Goal: Task Accomplishment & Management: Use online tool/utility

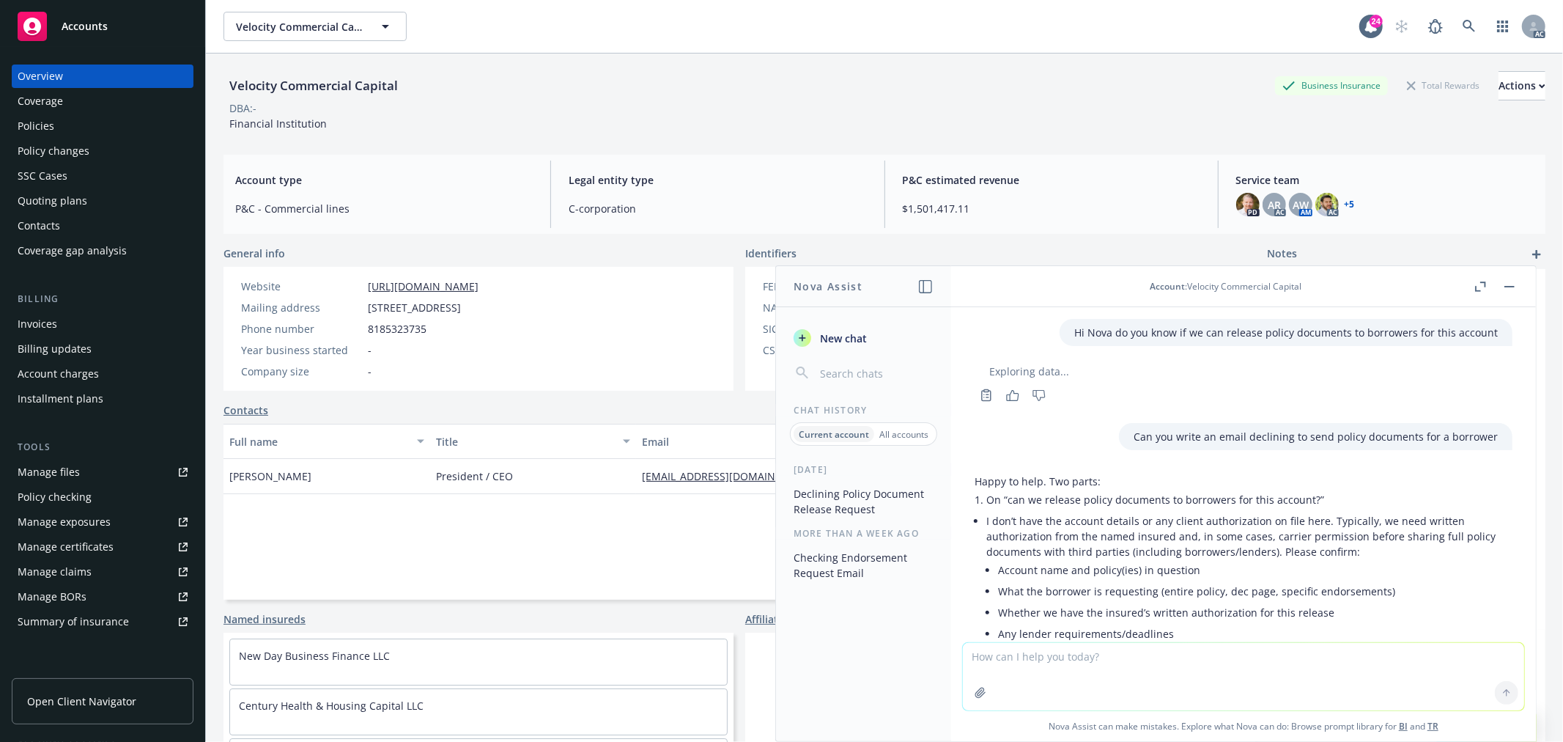
scroll to position [149, 0]
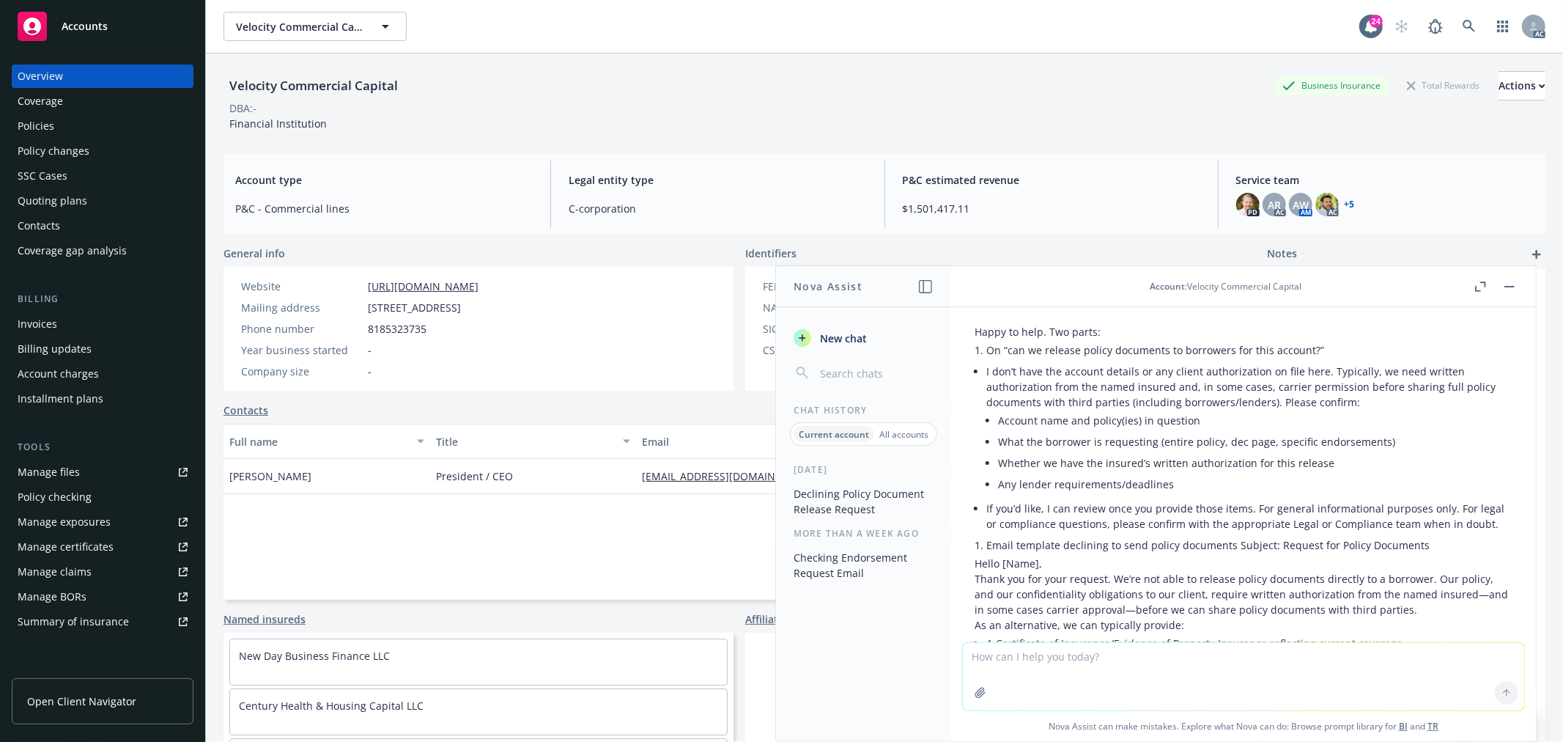
click at [1010, 655] on textarea at bounding box center [1243, 676] width 561 height 67
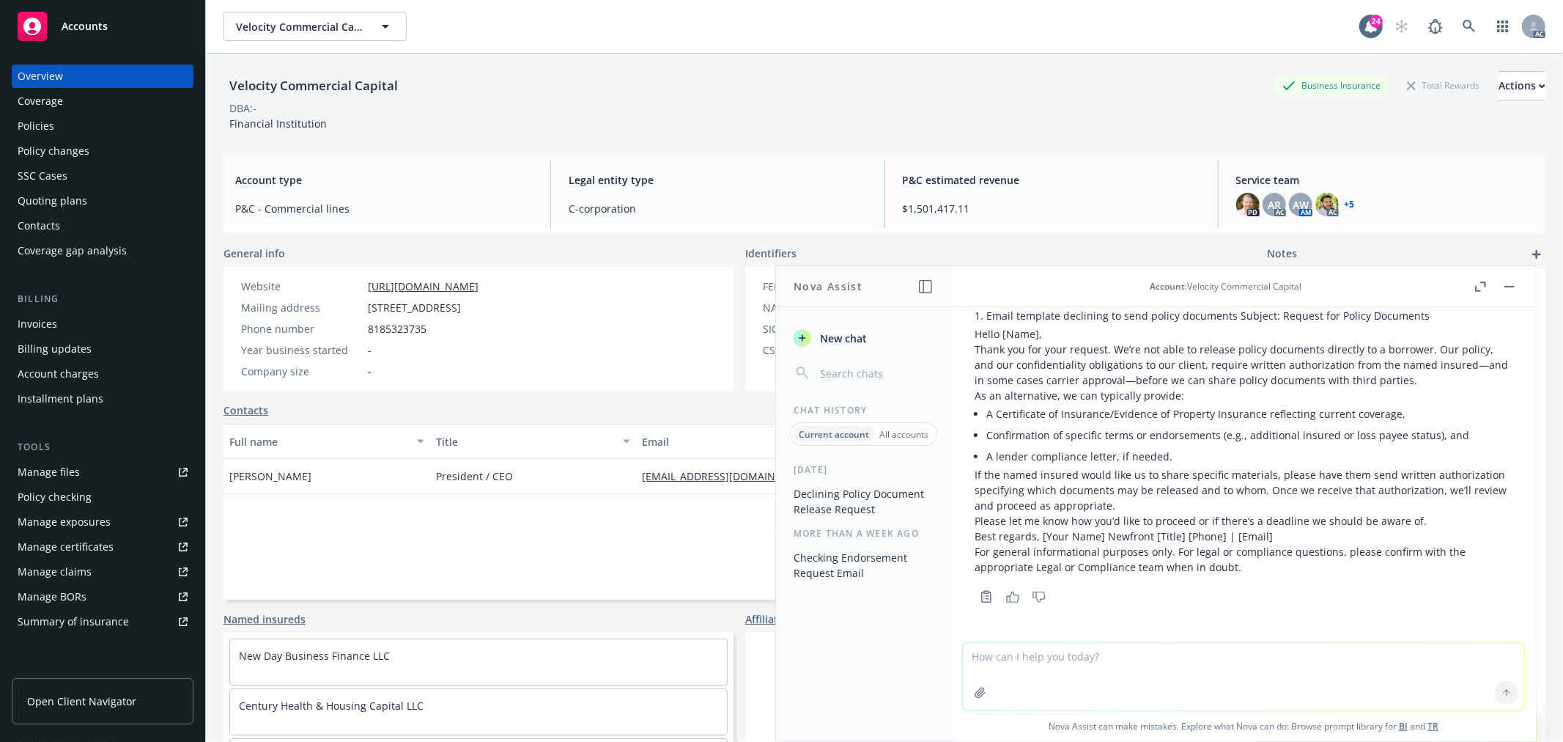
click at [1046, 663] on textarea at bounding box center [1243, 676] width 561 height 67
click at [101, 126] on div "Policies" at bounding box center [103, 125] width 170 height 23
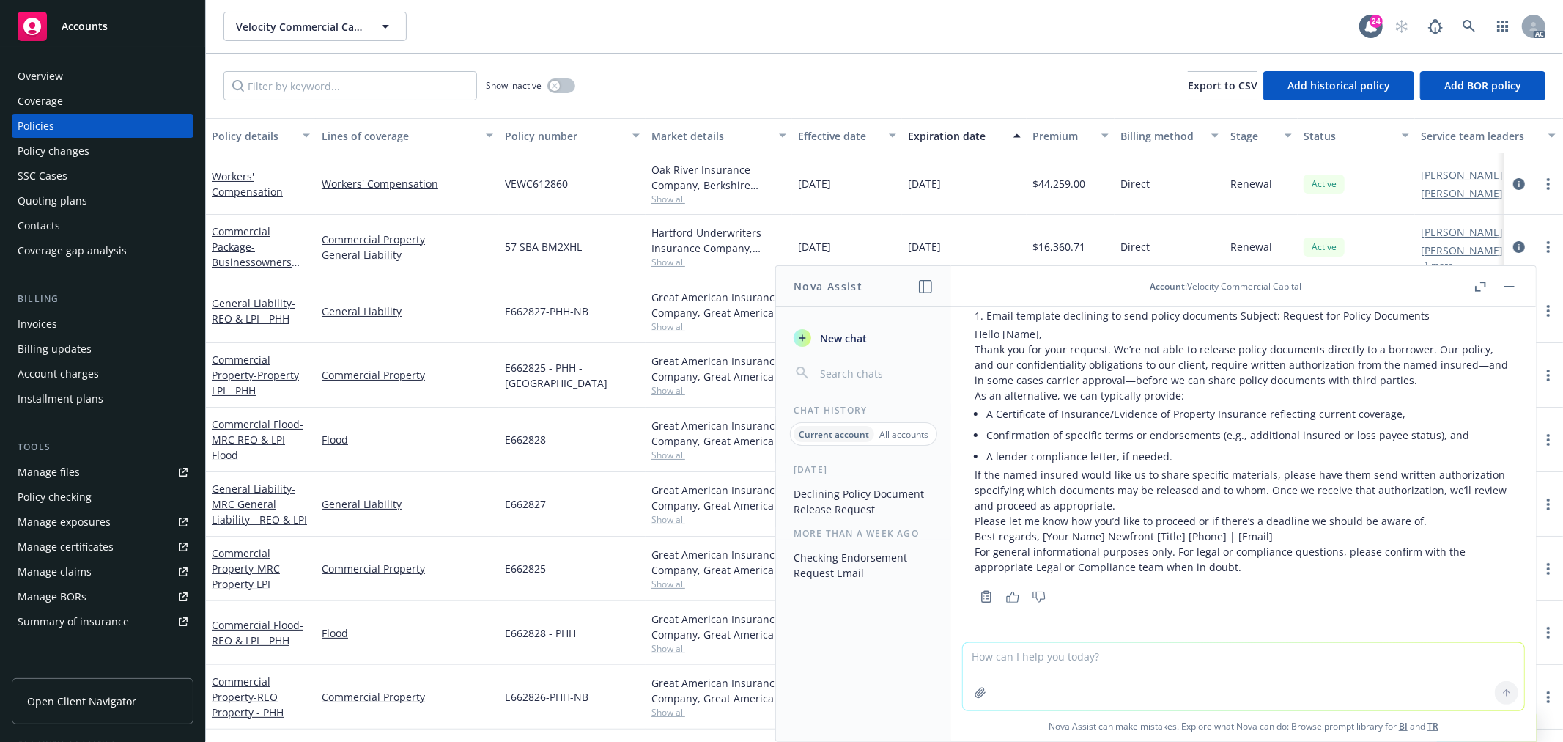
click at [760, 34] on div "Velocity Commercial Capital Velocity Commercial Capital" at bounding box center [791, 26] width 1136 height 29
click at [1467, 20] on icon at bounding box center [1469, 26] width 12 height 12
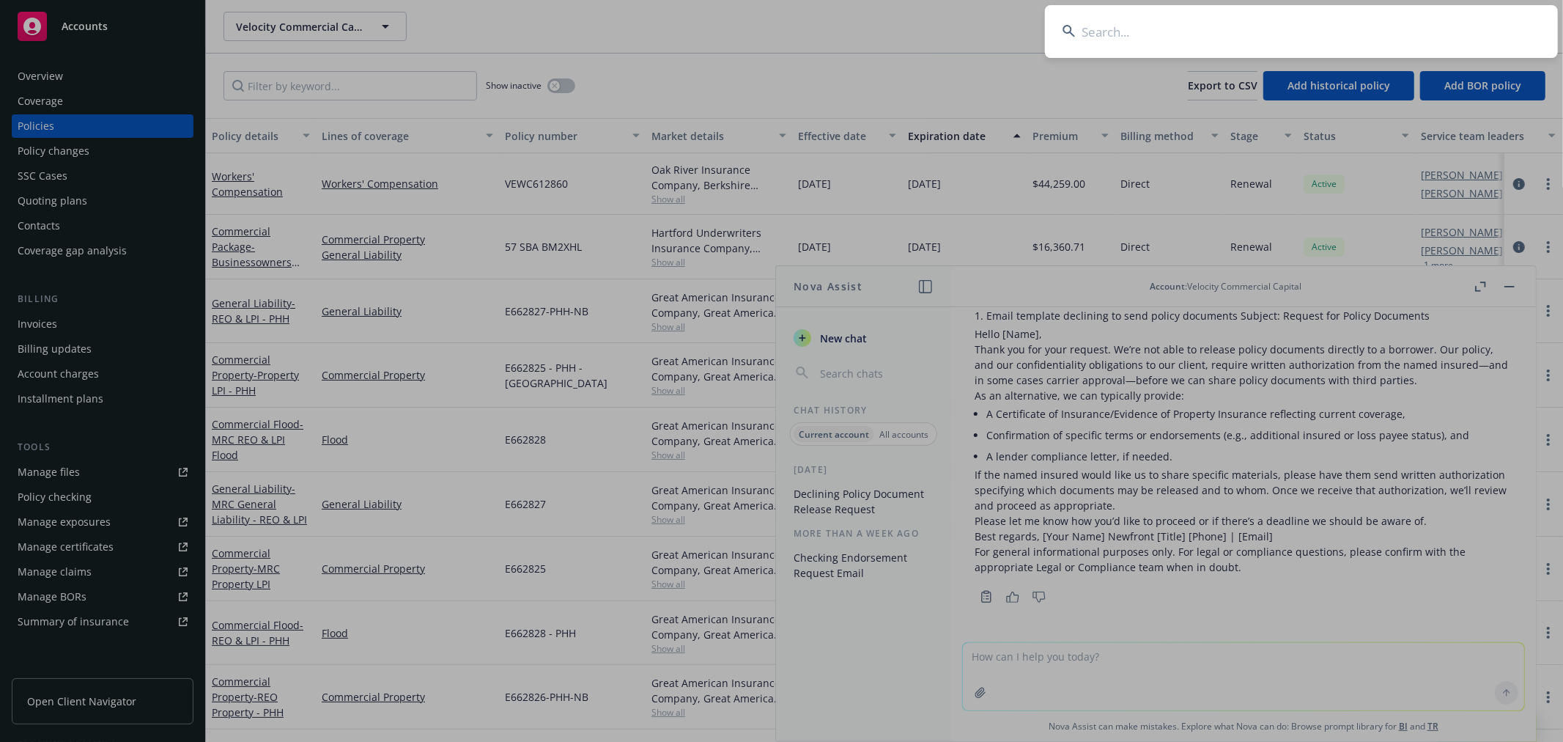
click at [1359, 32] on input at bounding box center [1301, 31] width 513 height 53
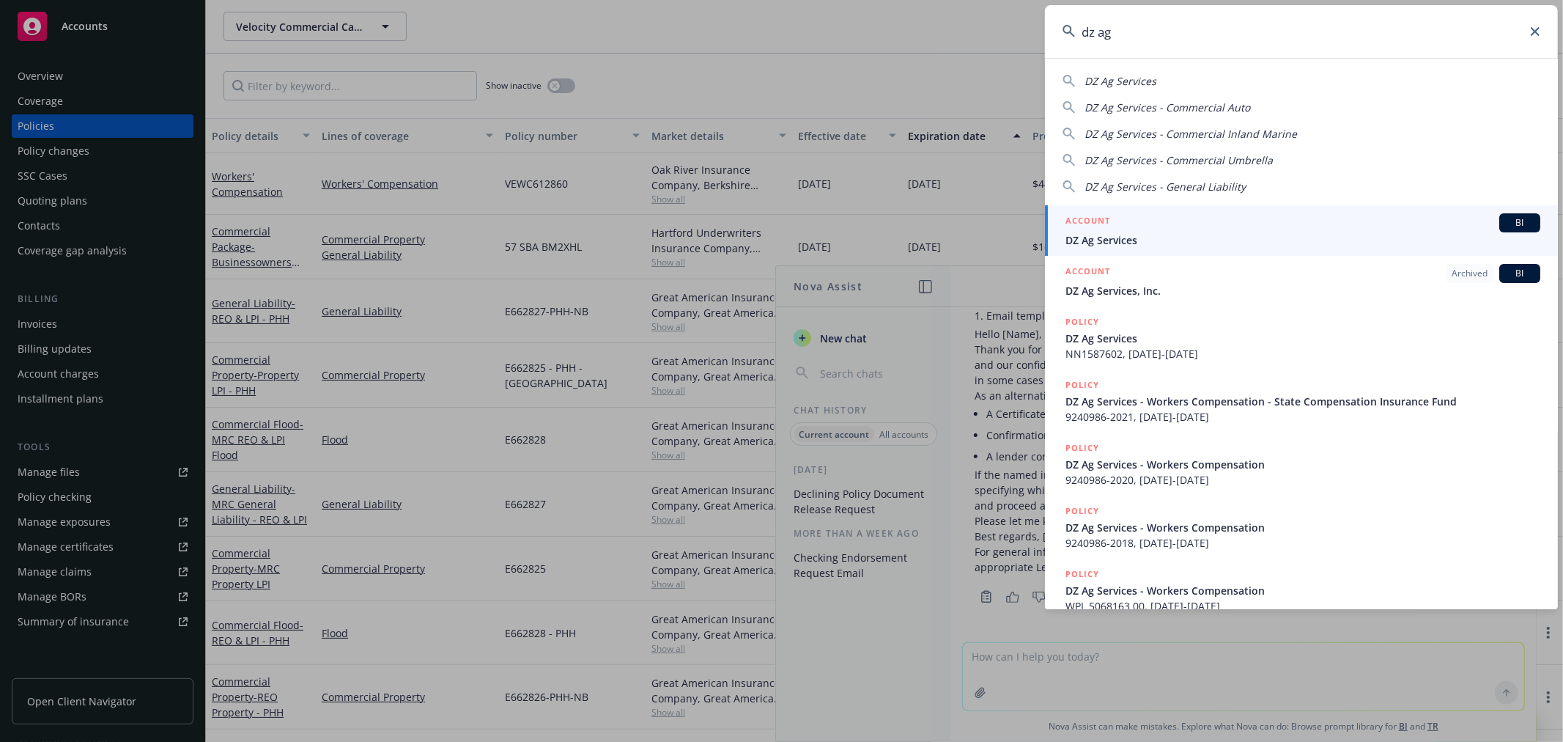
type input "dz ag"
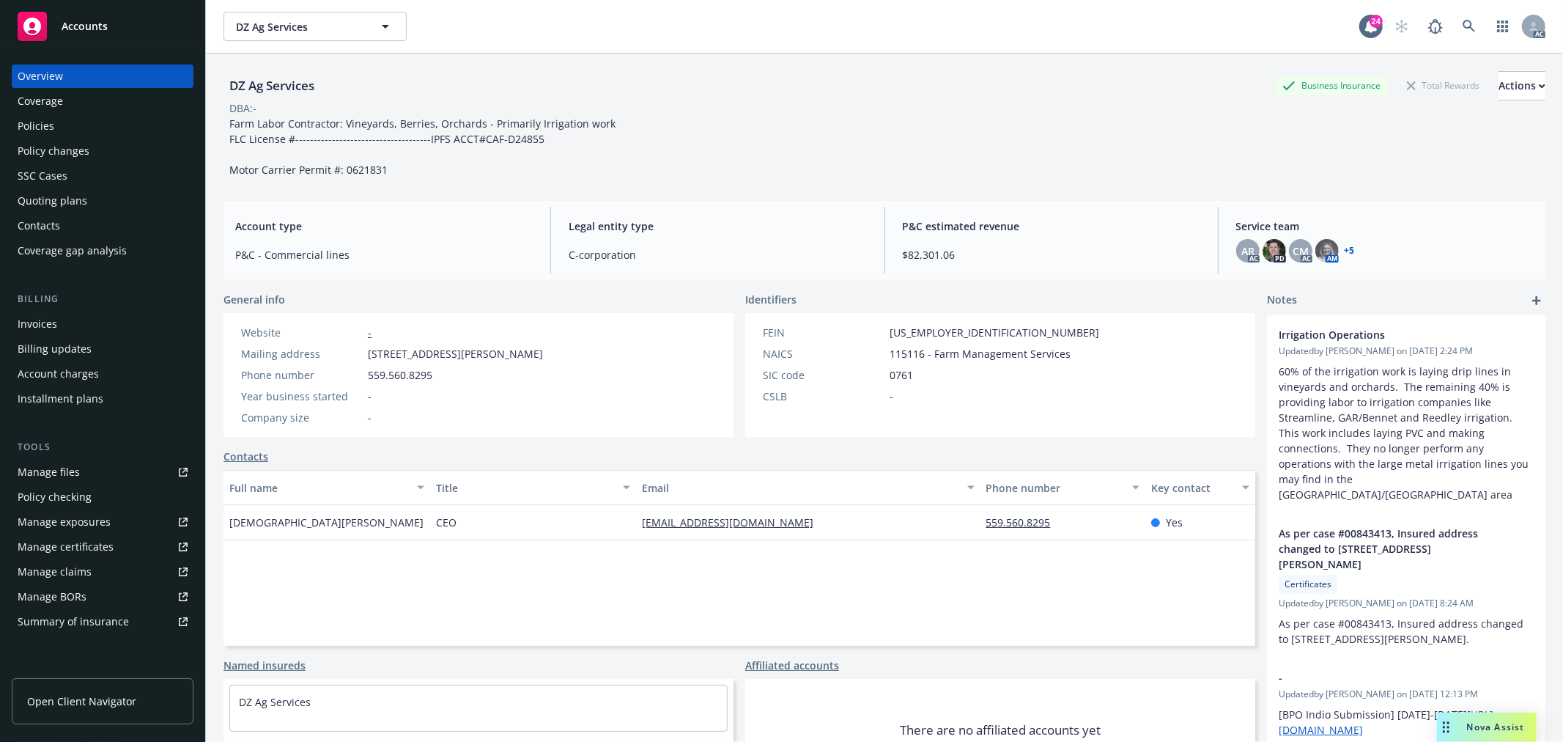
click at [103, 198] on div "Quoting plans" at bounding box center [103, 200] width 170 height 23
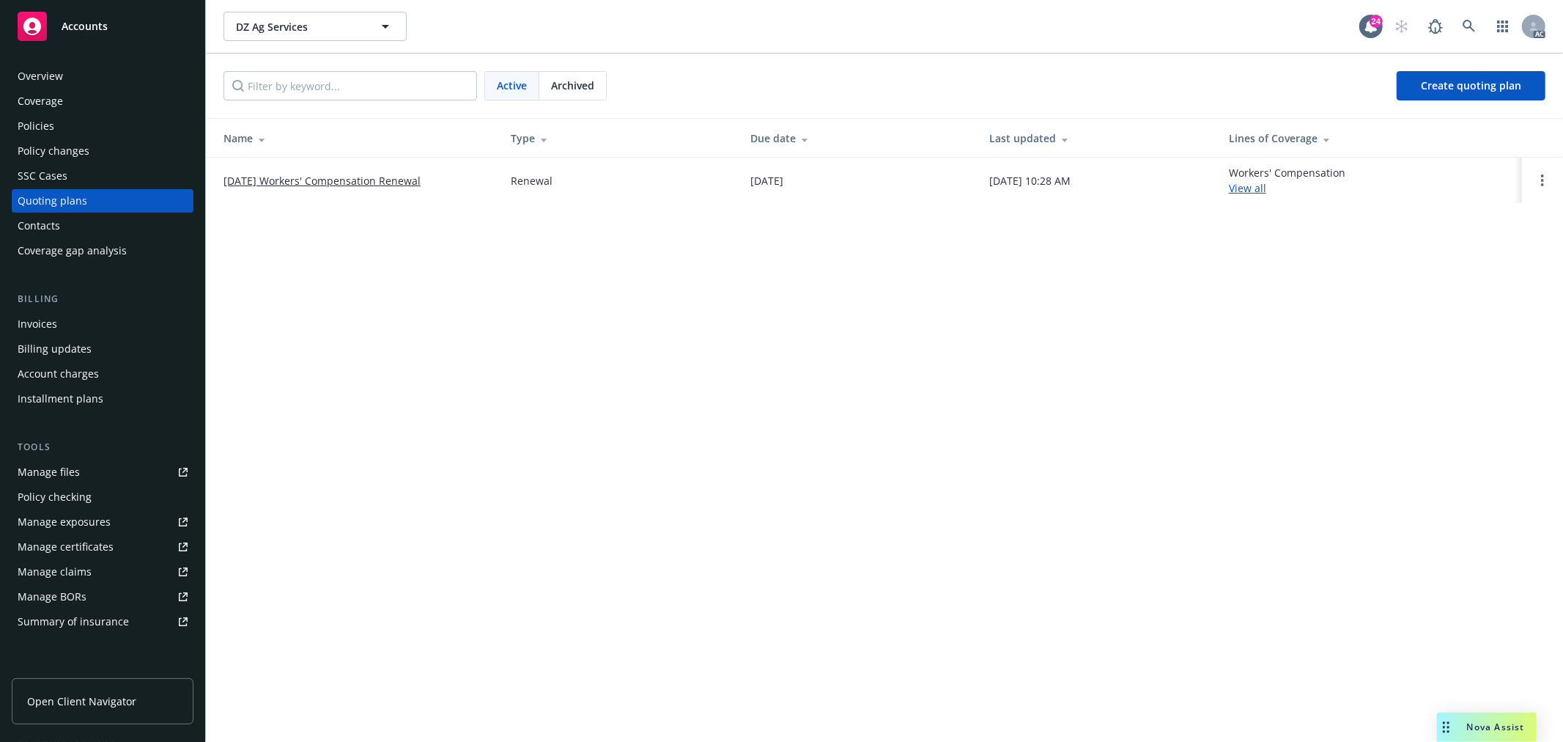
click at [379, 182] on link "[DATE] Workers' Compensation Renewal" at bounding box center [321, 180] width 197 height 15
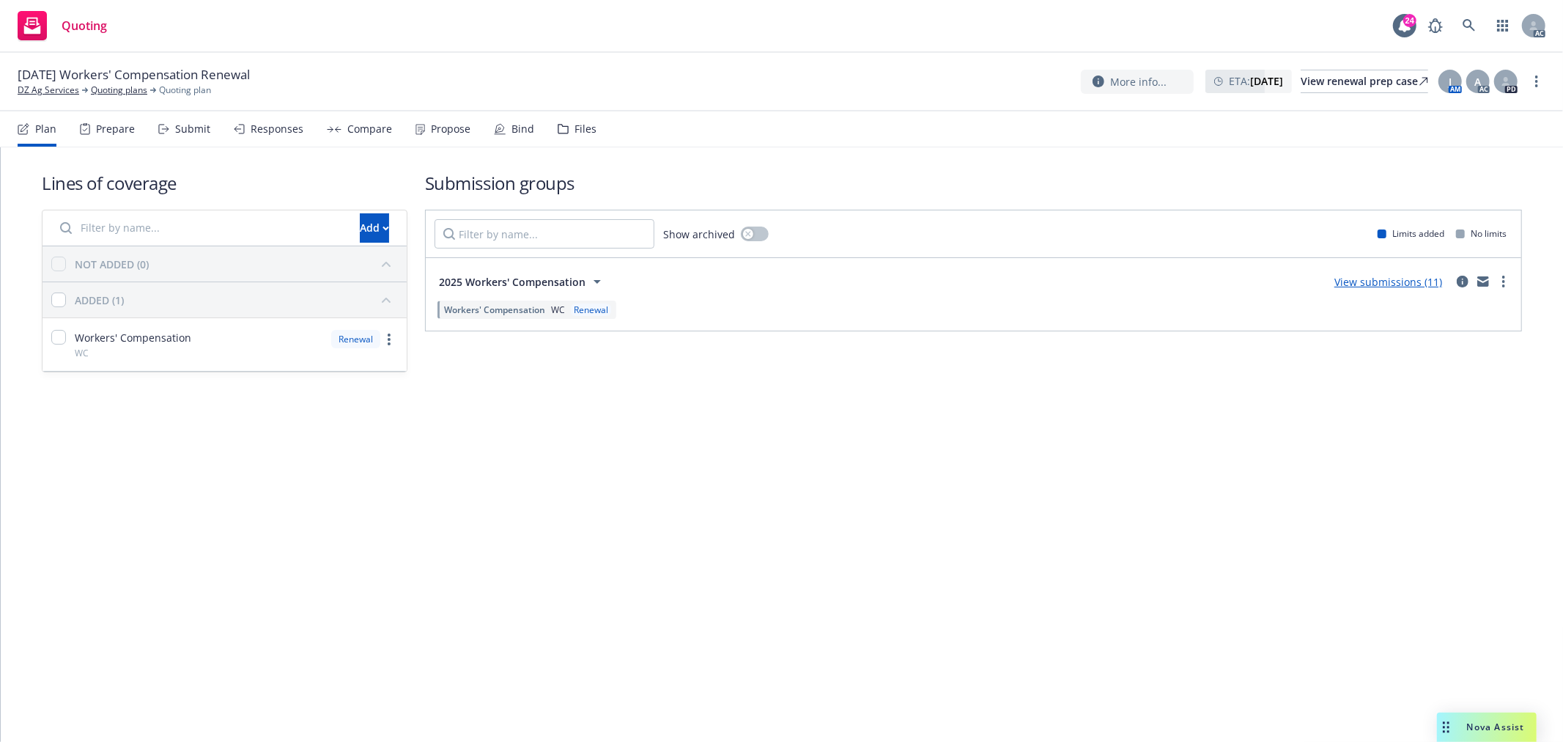
click at [564, 127] on div "Files" at bounding box center [577, 128] width 39 height 35
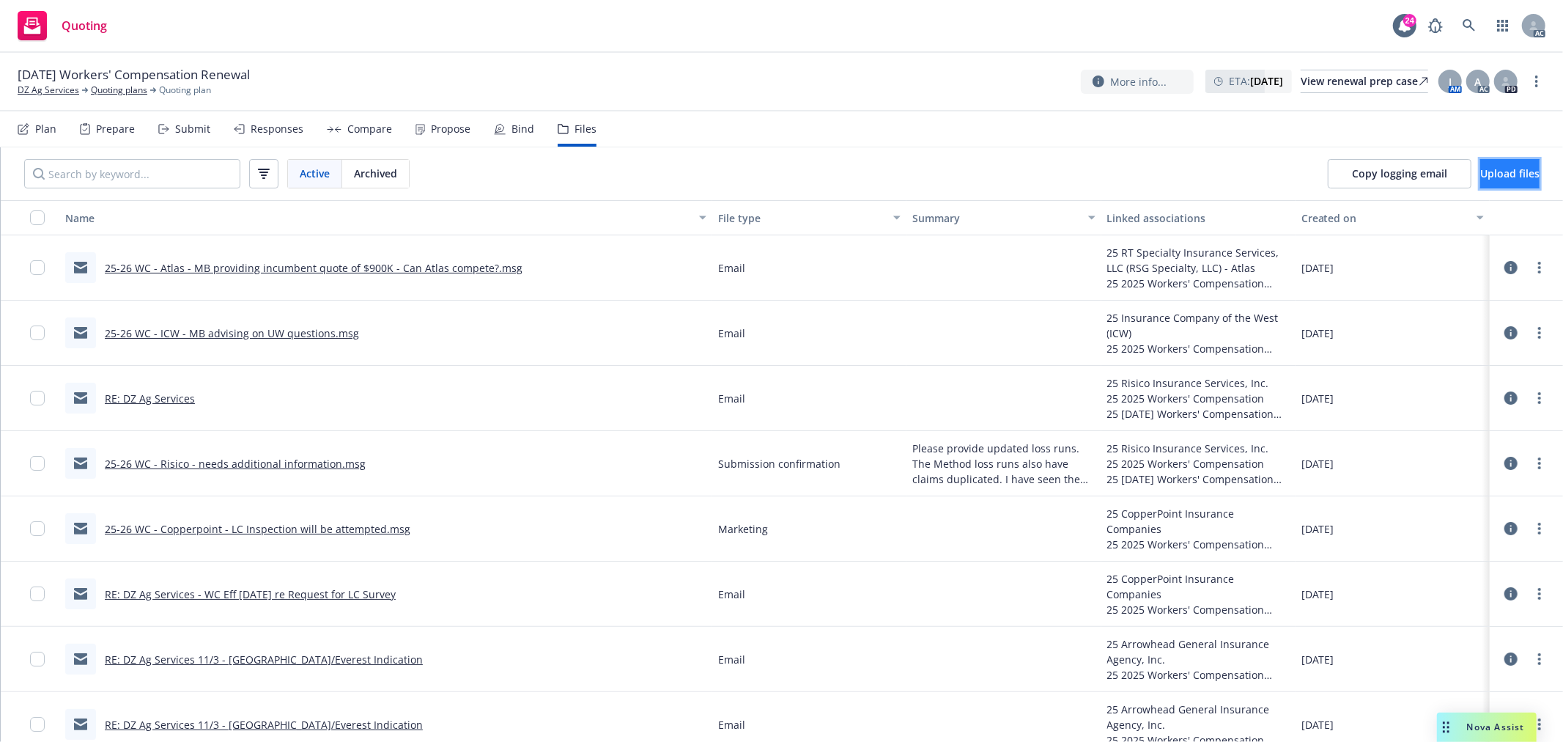
click at [1480, 169] on span "Upload files" at bounding box center [1509, 173] width 59 height 14
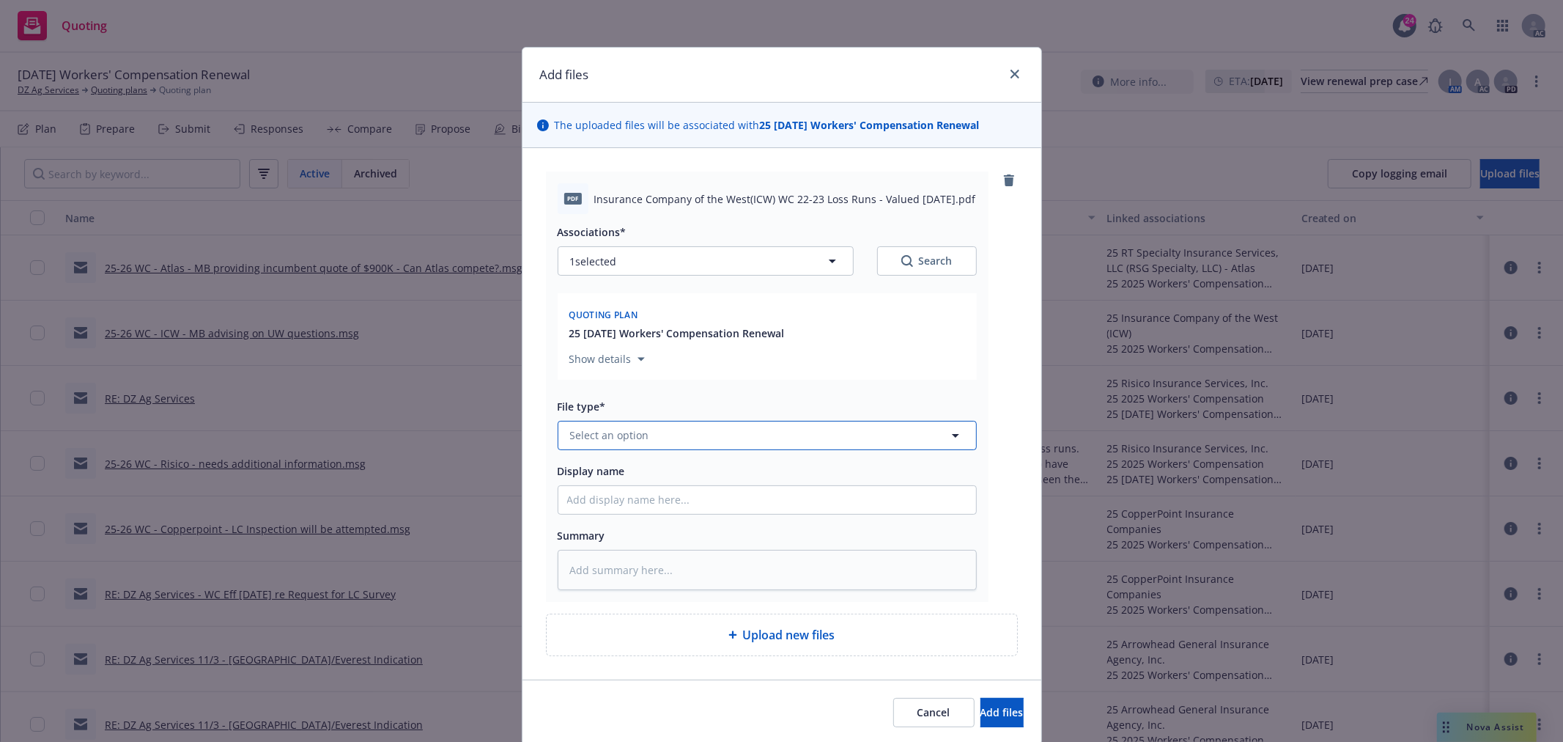
click at [890, 440] on button "Select an option" at bounding box center [767, 435] width 419 height 29
type input "loss run"
click at [661, 277] on div "Loss Runs" at bounding box center [767, 277] width 400 height 21
click at [980, 709] on button "Add files" at bounding box center [1001, 712] width 43 height 29
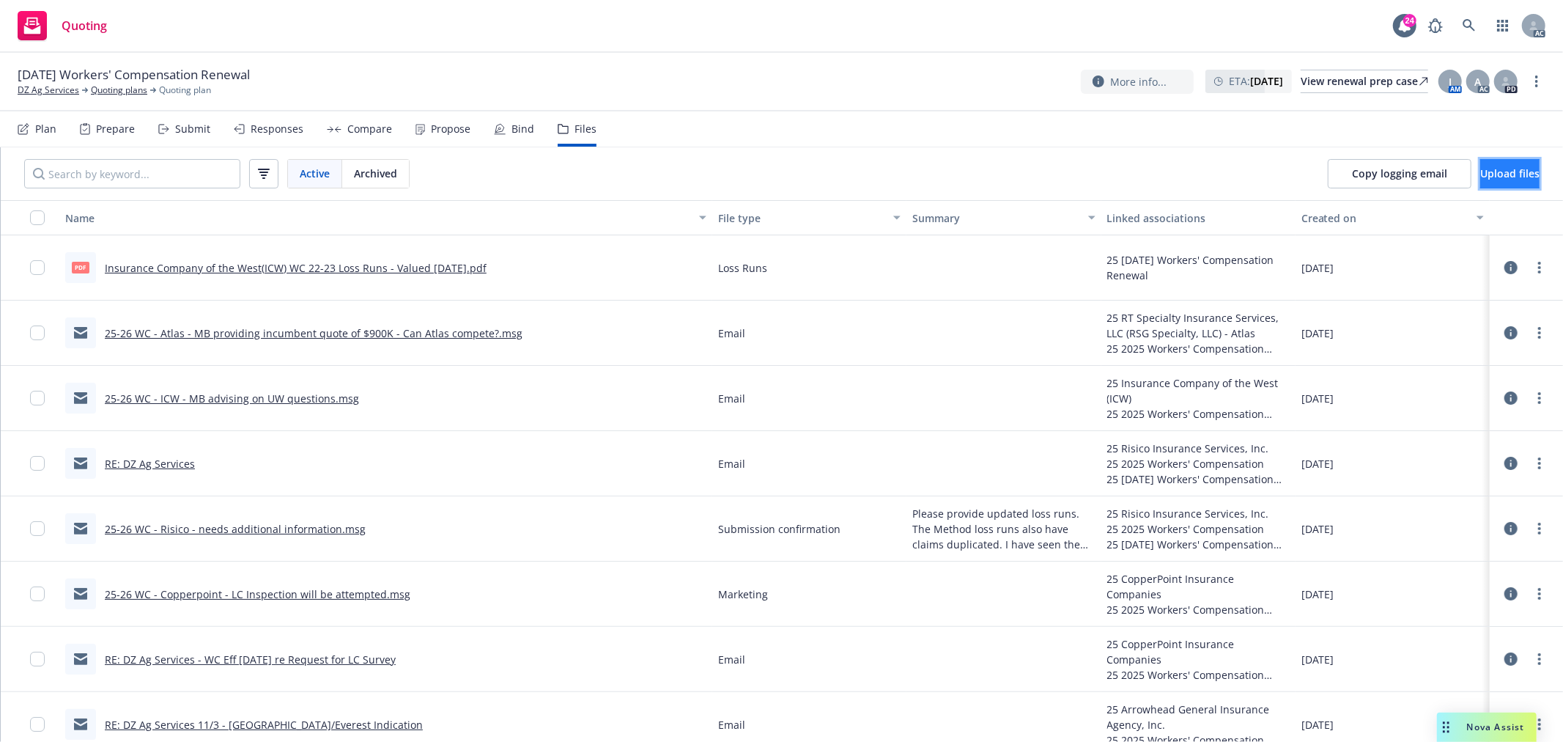
click at [1495, 176] on span "Upload files" at bounding box center [1509, 173] width 59 height 14
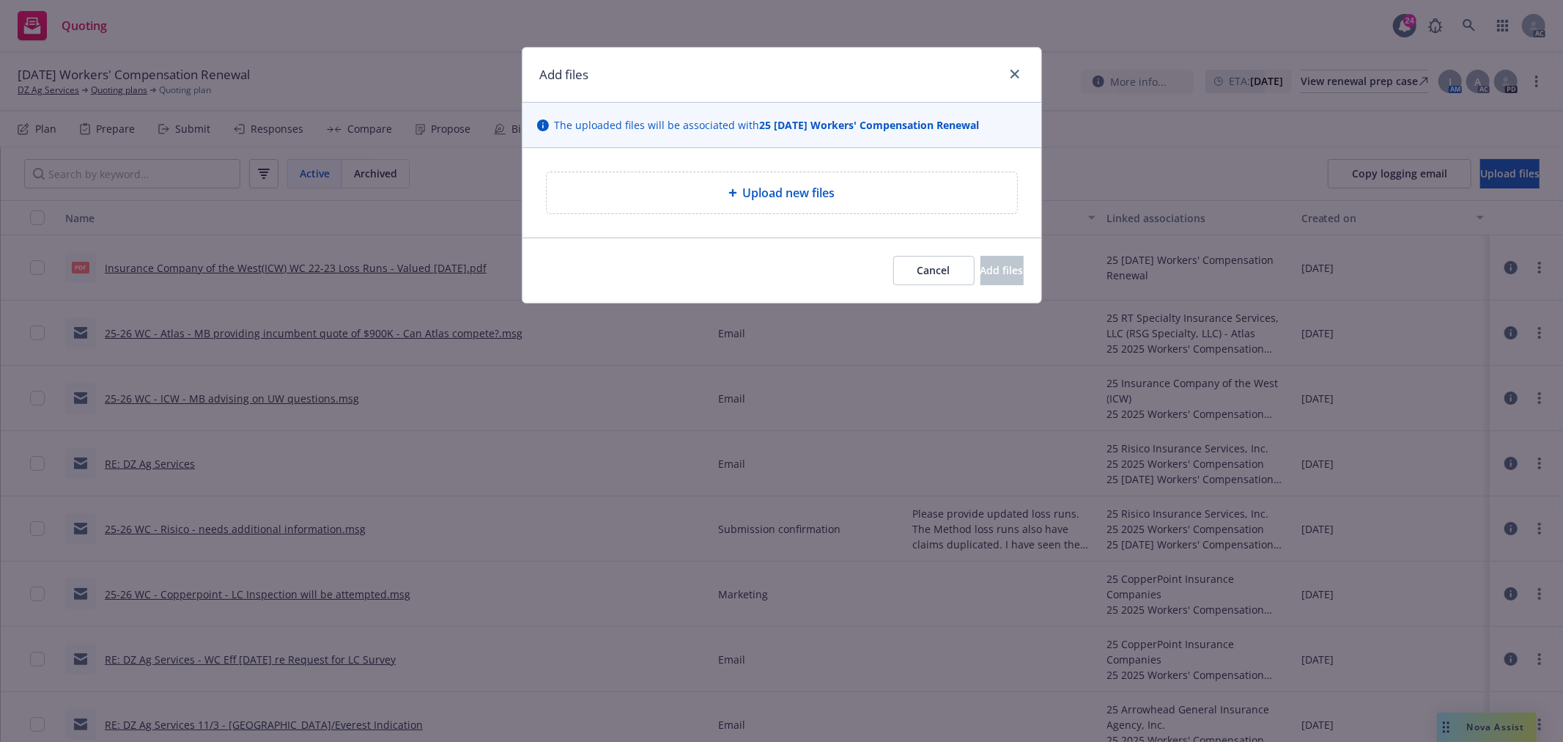
type textarea "x"
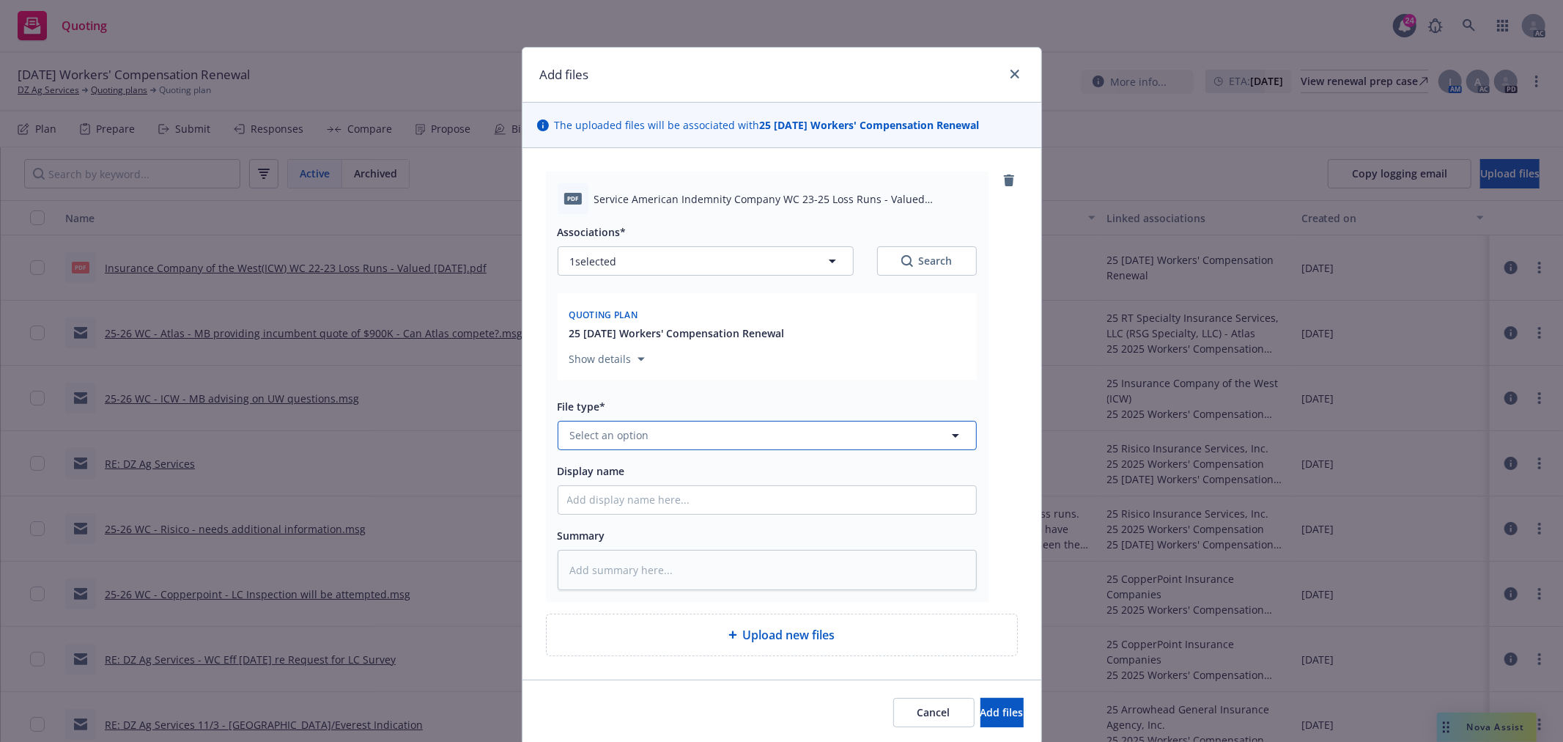
click at [840, 443] on button "Select an option" at bounding box center [767, 435] width 419 height 29
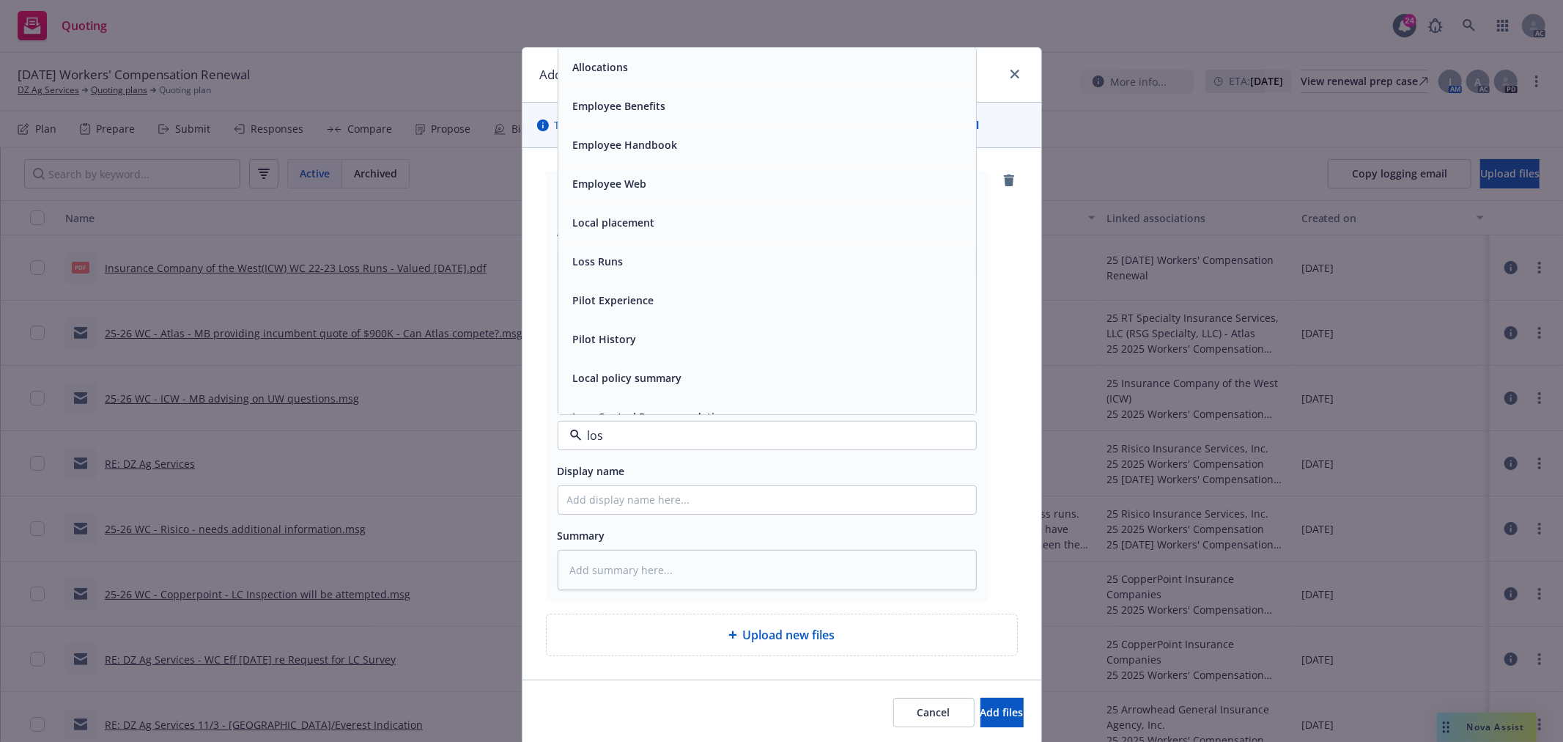
type input "loss"
click at [665, 79] on div "Loss Runs" at bounding box center [767, 67] width 418 height 39
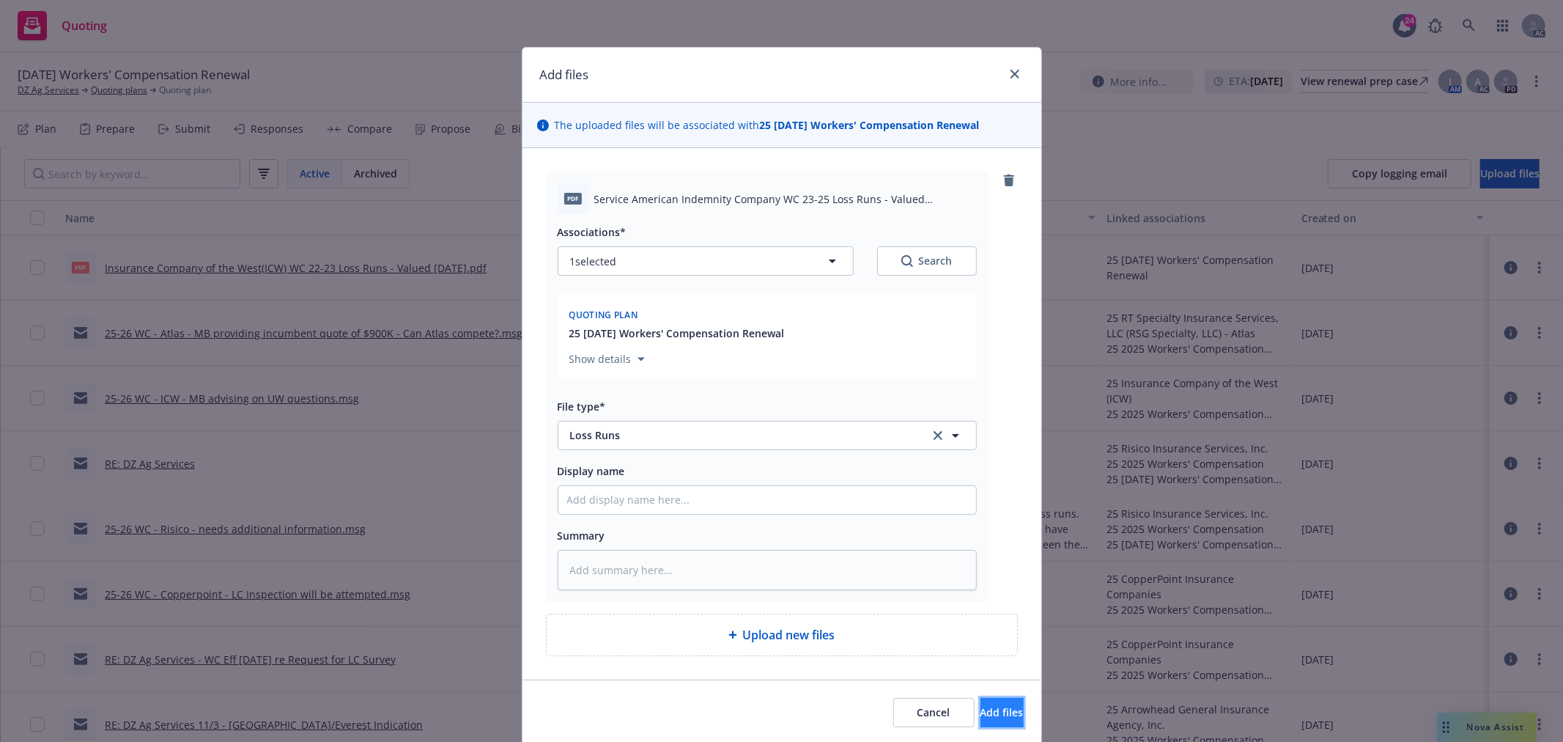
click at [980, 708] on span "Add files" at bounding box center [1001, 712] width 43 height 14
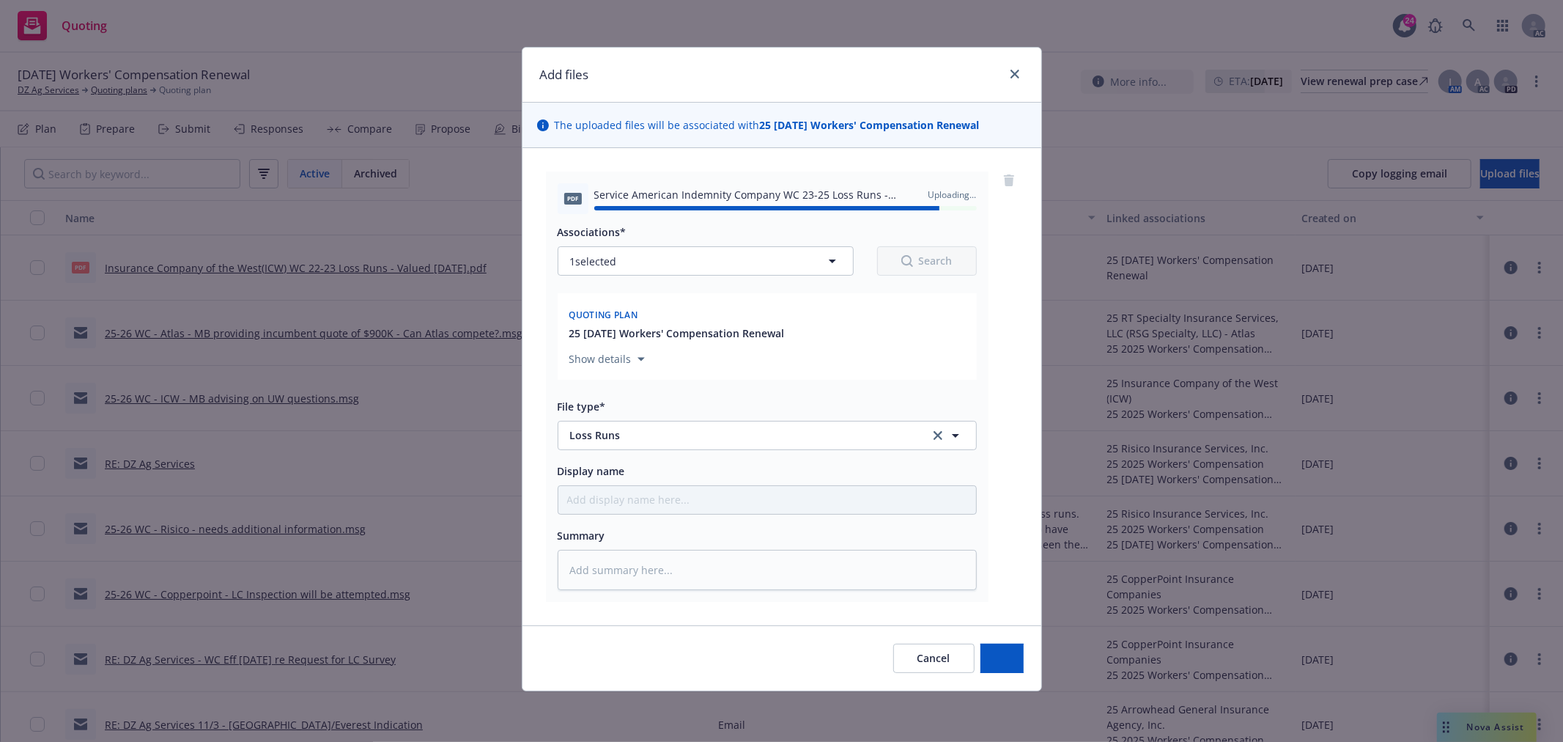
type textarea "x"
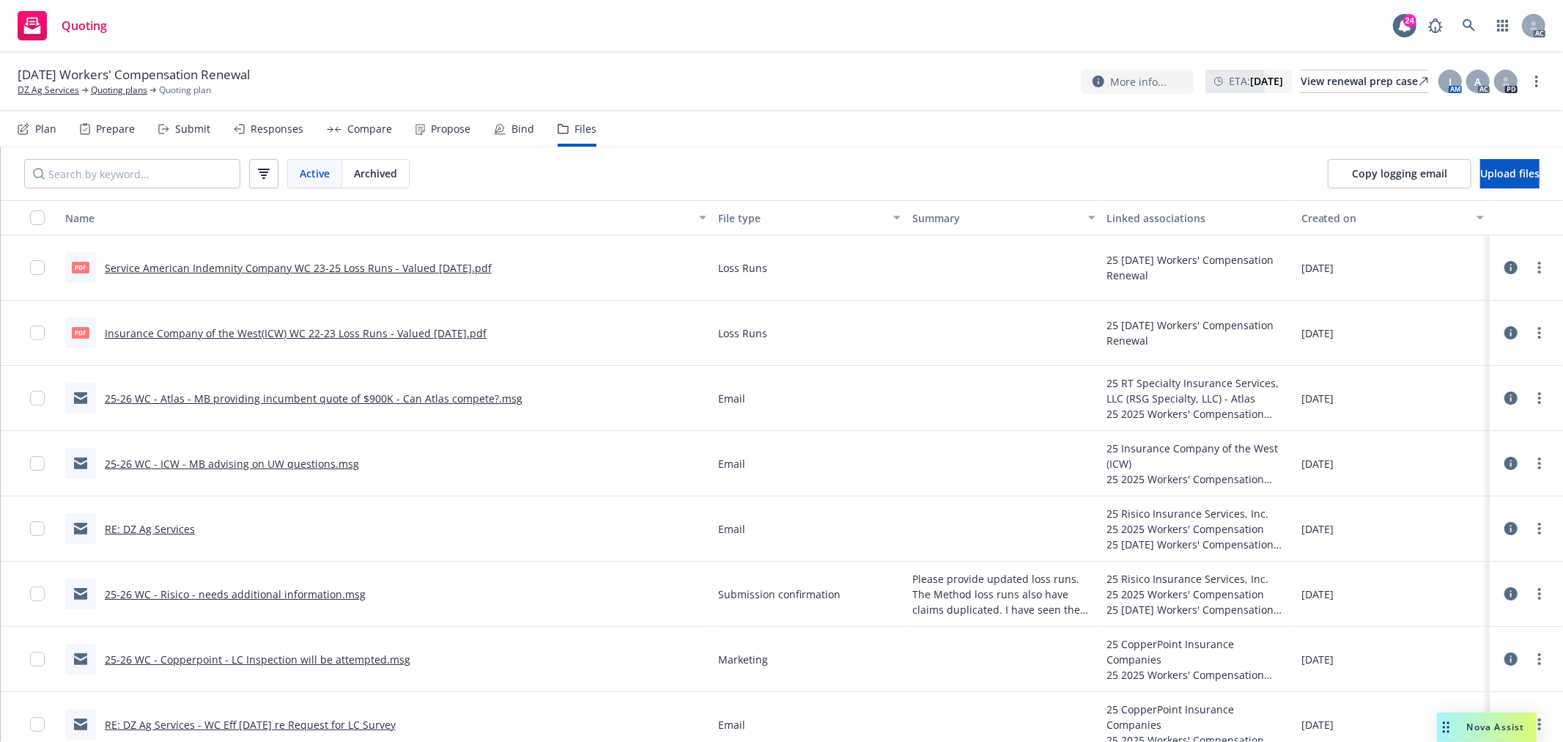
click at [1459, 722] on div "Nova Assist" at bounding box center [1495, 726] width 81 height 12
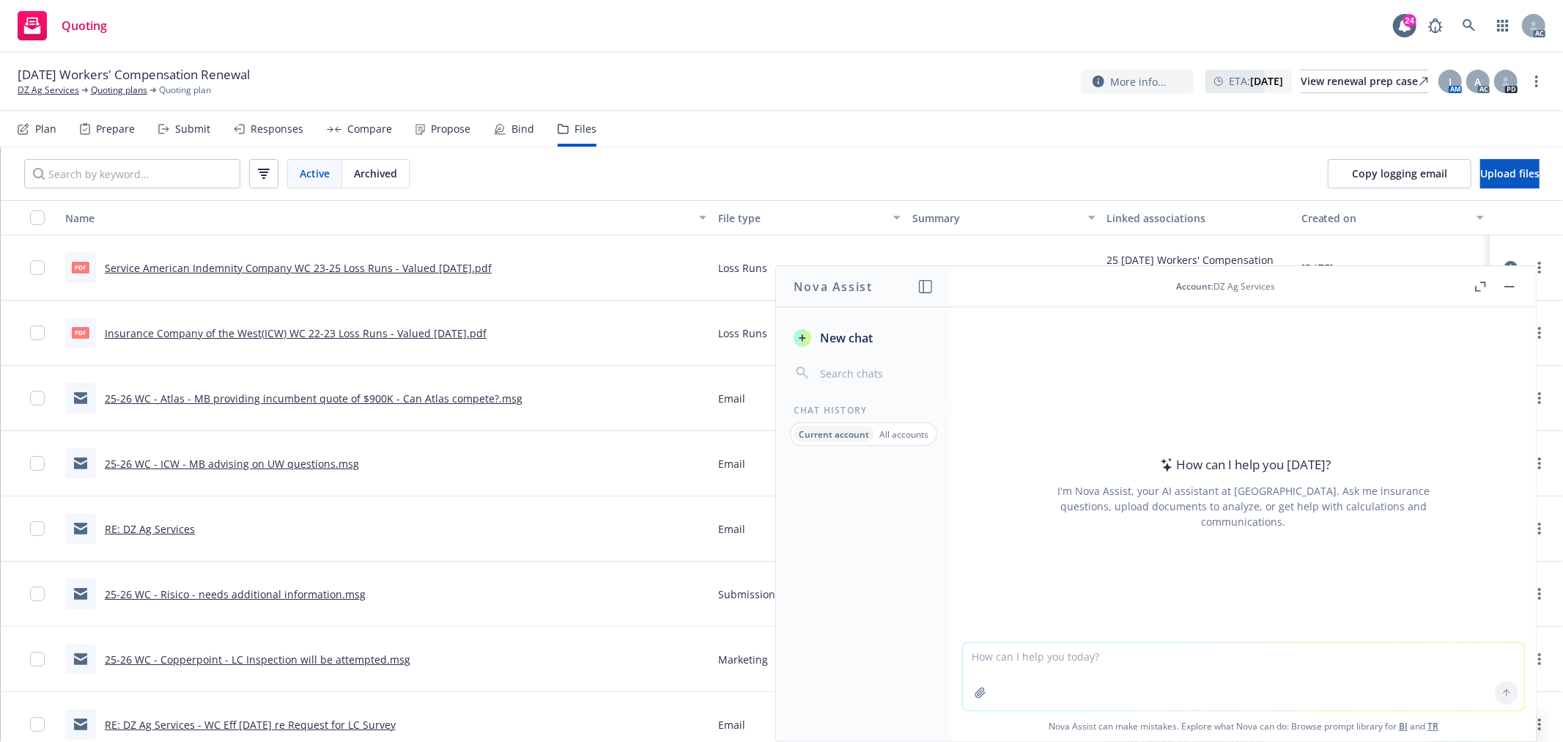
click at [1063, 662] on textarea at bounding box center [1243, 676] width 561 height 67
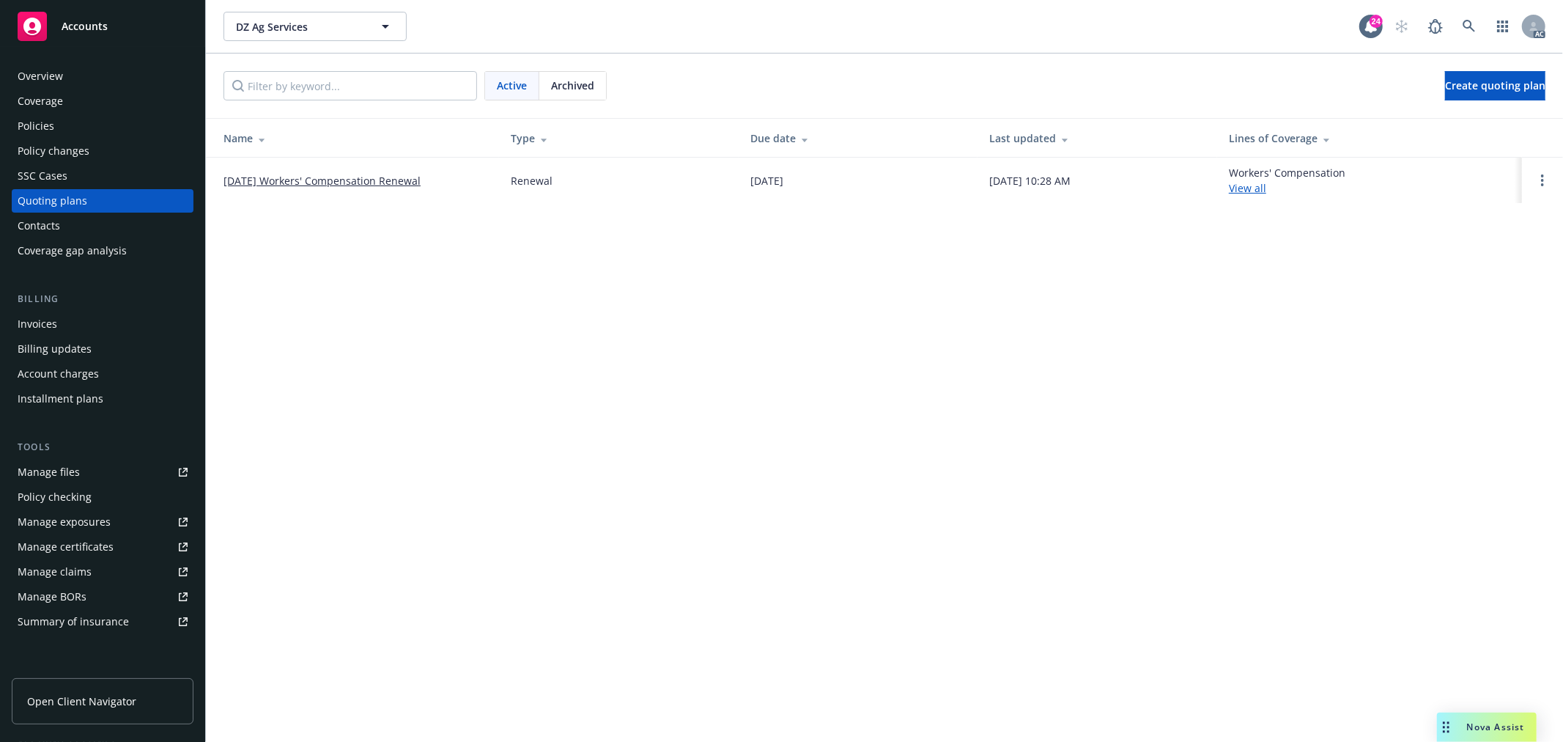
click at [62, 69] on div "Overview" at bounding box center [40, 75] width 45 height 23
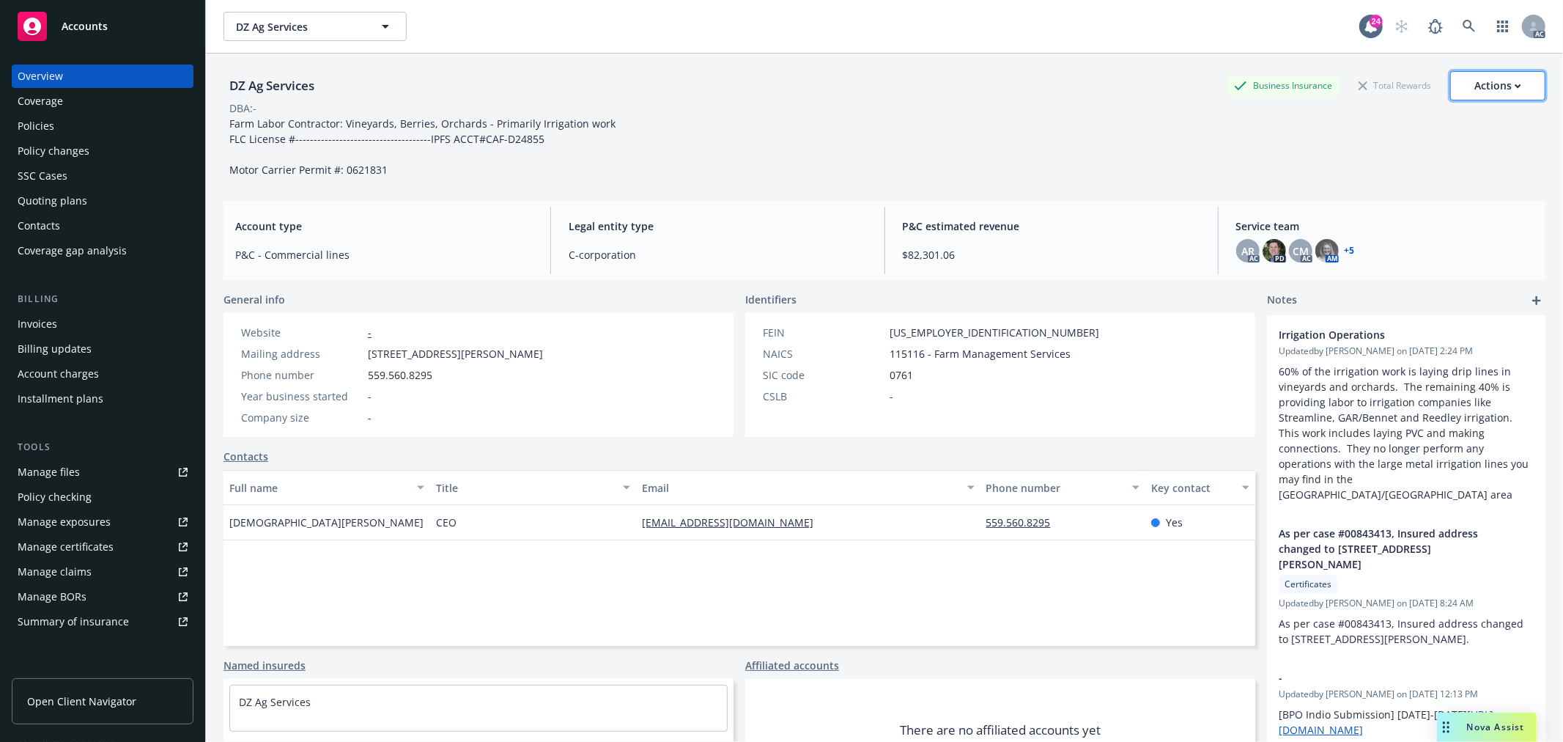
click at [1493, 84] on div "Actions" at bounding box center [1497, 86] width 47 height 28
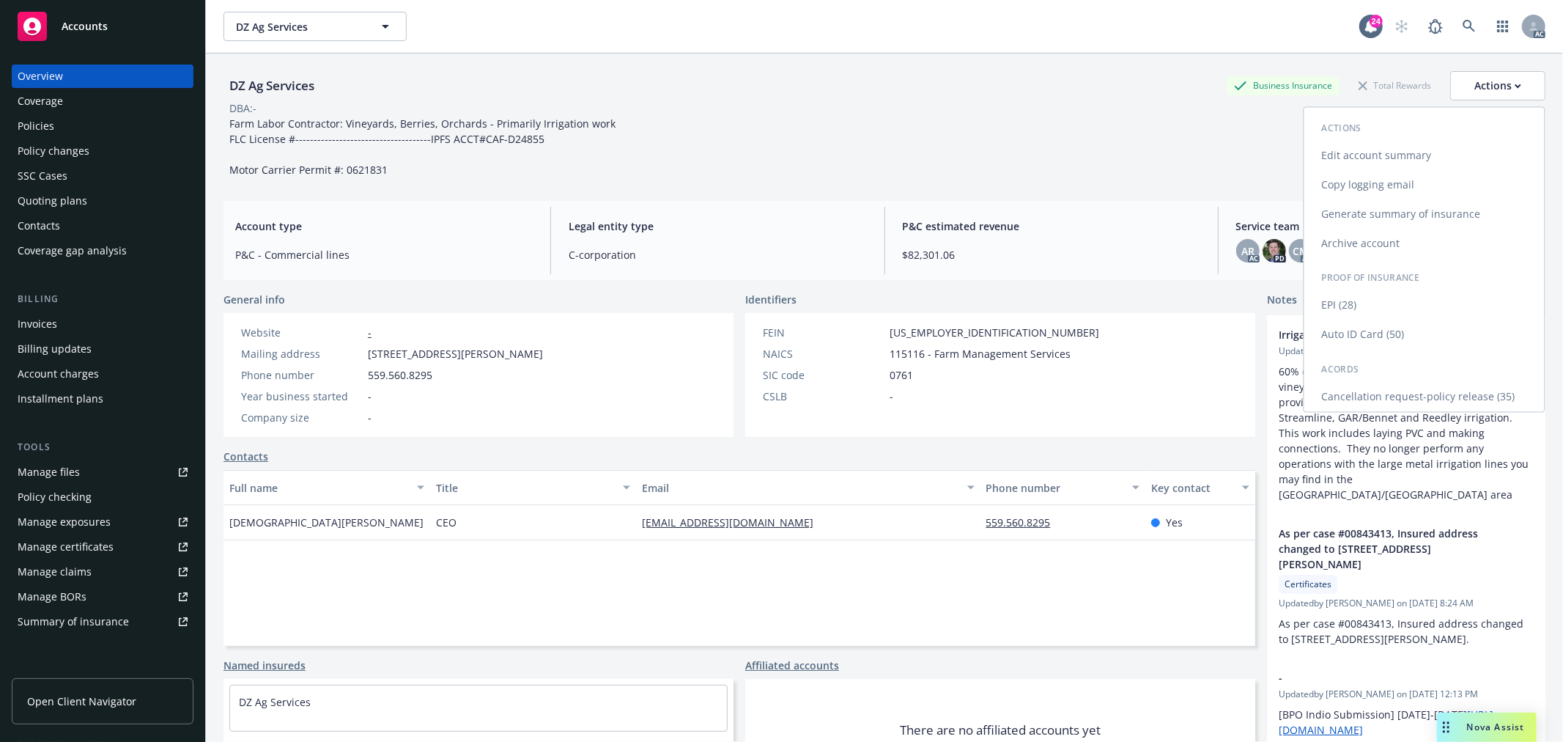
click at [1345, 178] on link "Copy logging email" at bounding box center [1424, 184] width 240 height 29
